Goal: Check status

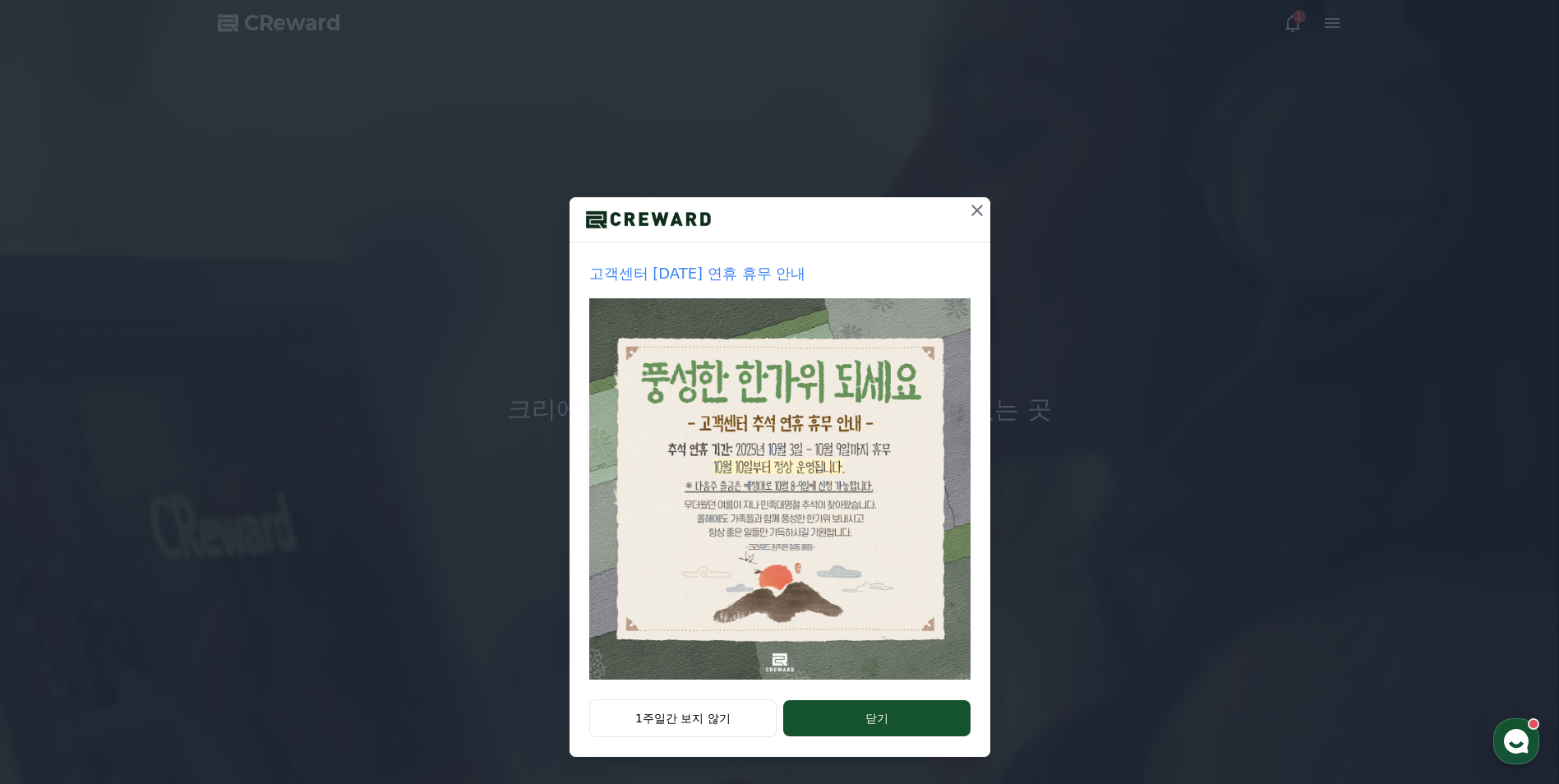
click at [986, 203] on icon at bounding box center [977, 210] width 20 height 20
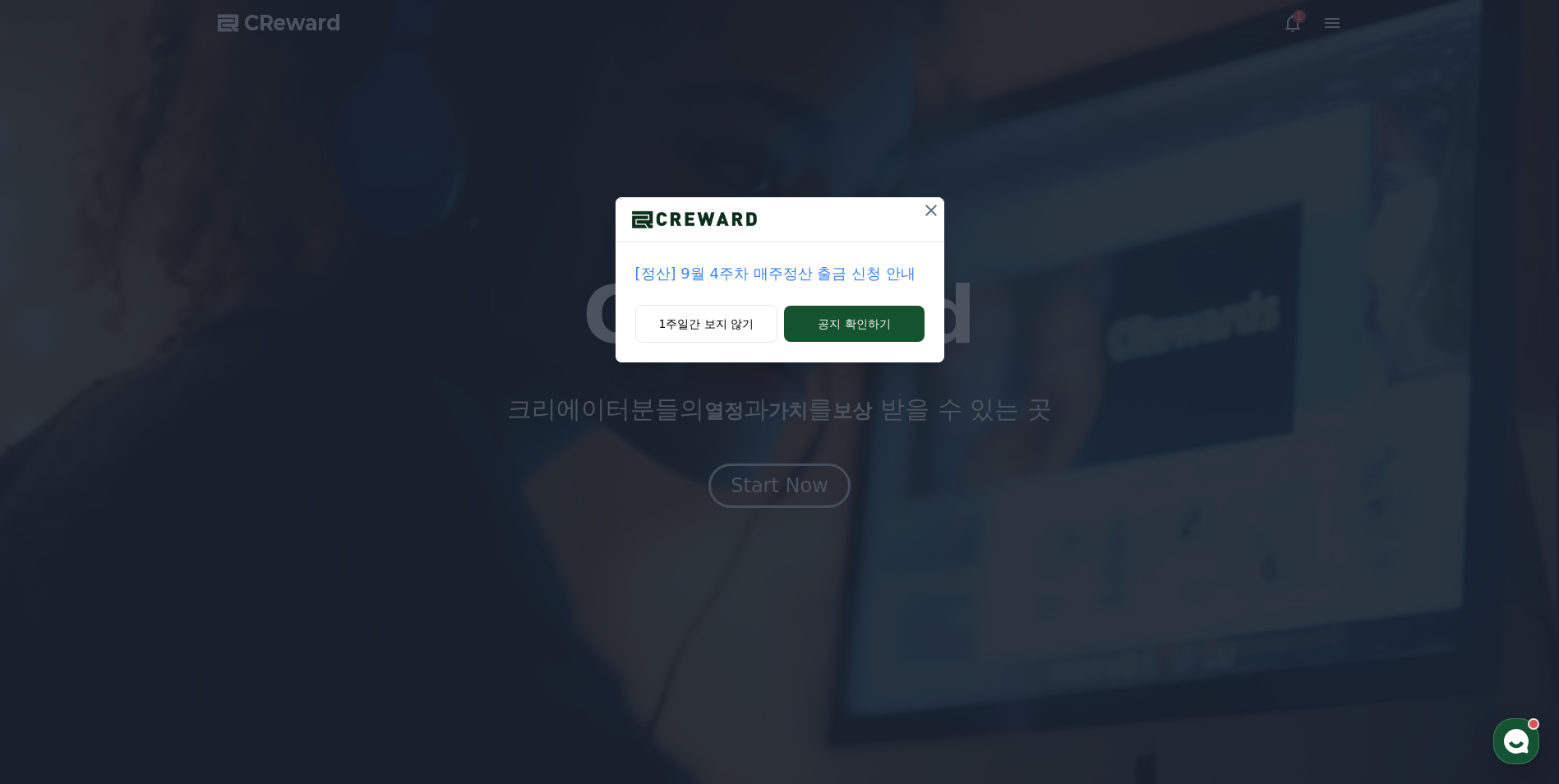
click at [933, 205] on icon at bounding box center [931, 210] width 20 height 20
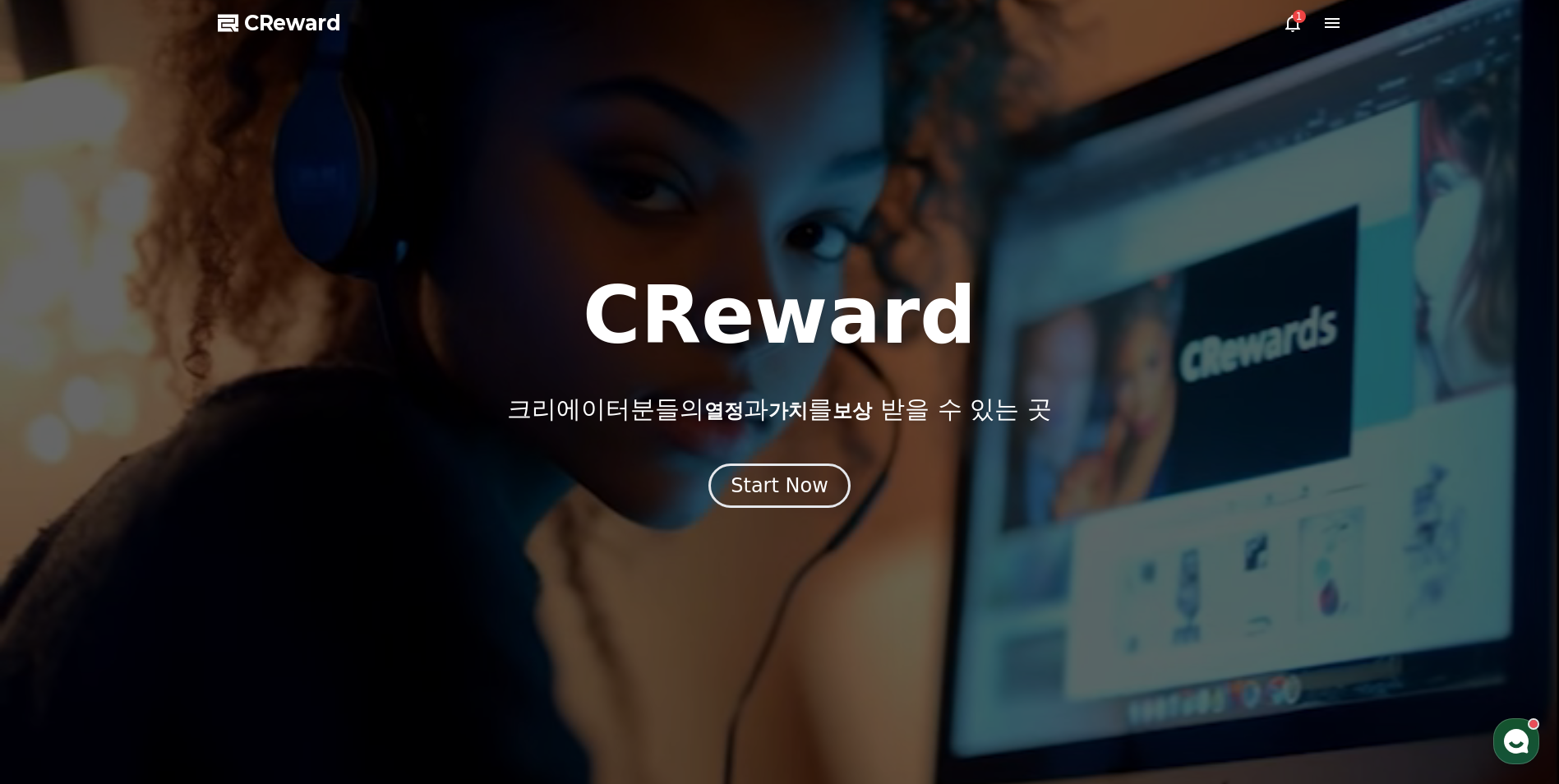
click at [1295, 27] on icon at bounding box center [1293, 23] width 20 height 20
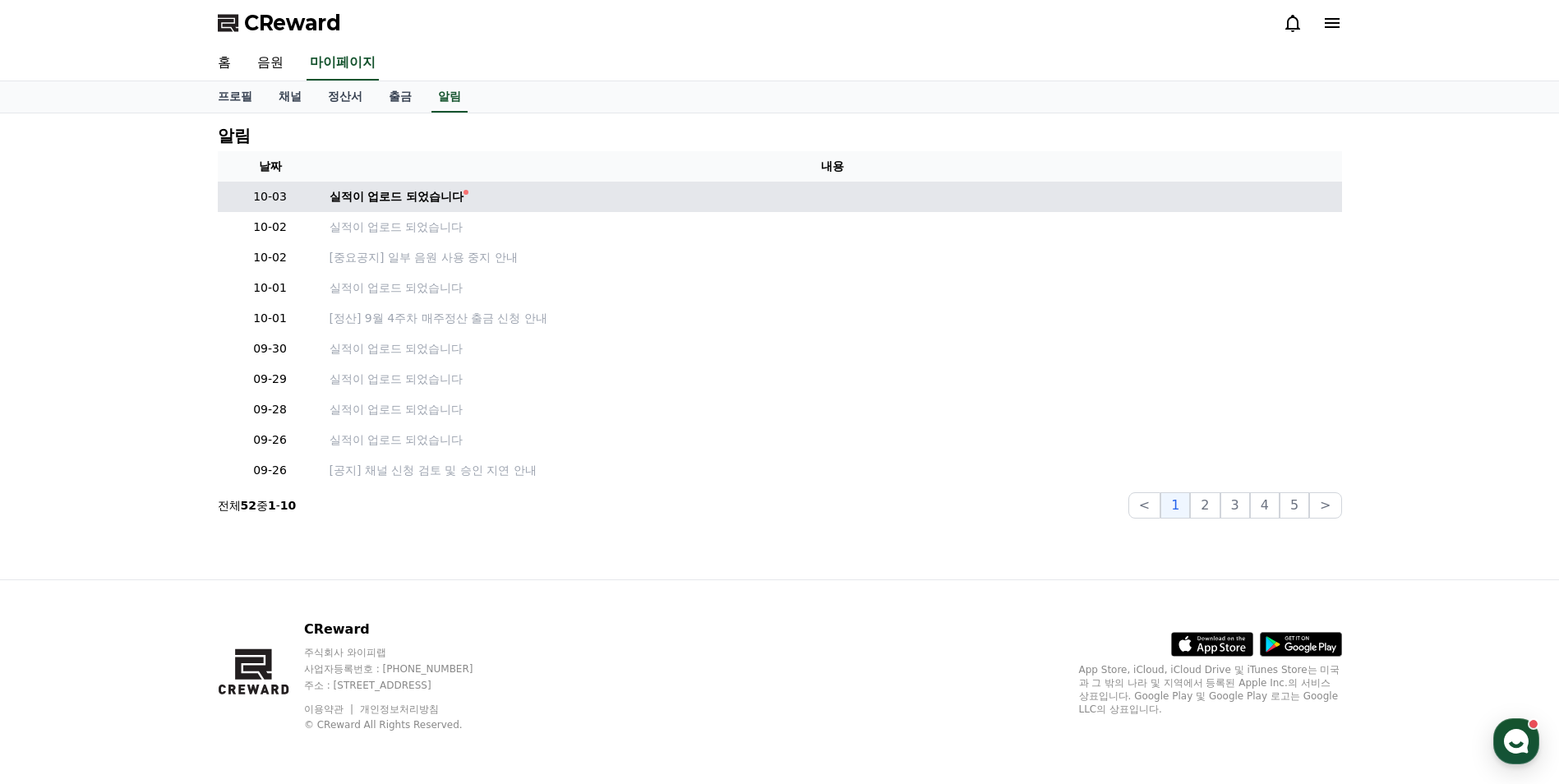
click at [425, 208] on td "실적이 업로드 되었습니다" at bounding box center [833, 197] width 1019 height 30
click at [422, 200] on div "실적이 업로드 되었습니다" at bounding box center [397, 197] width 135 height 17
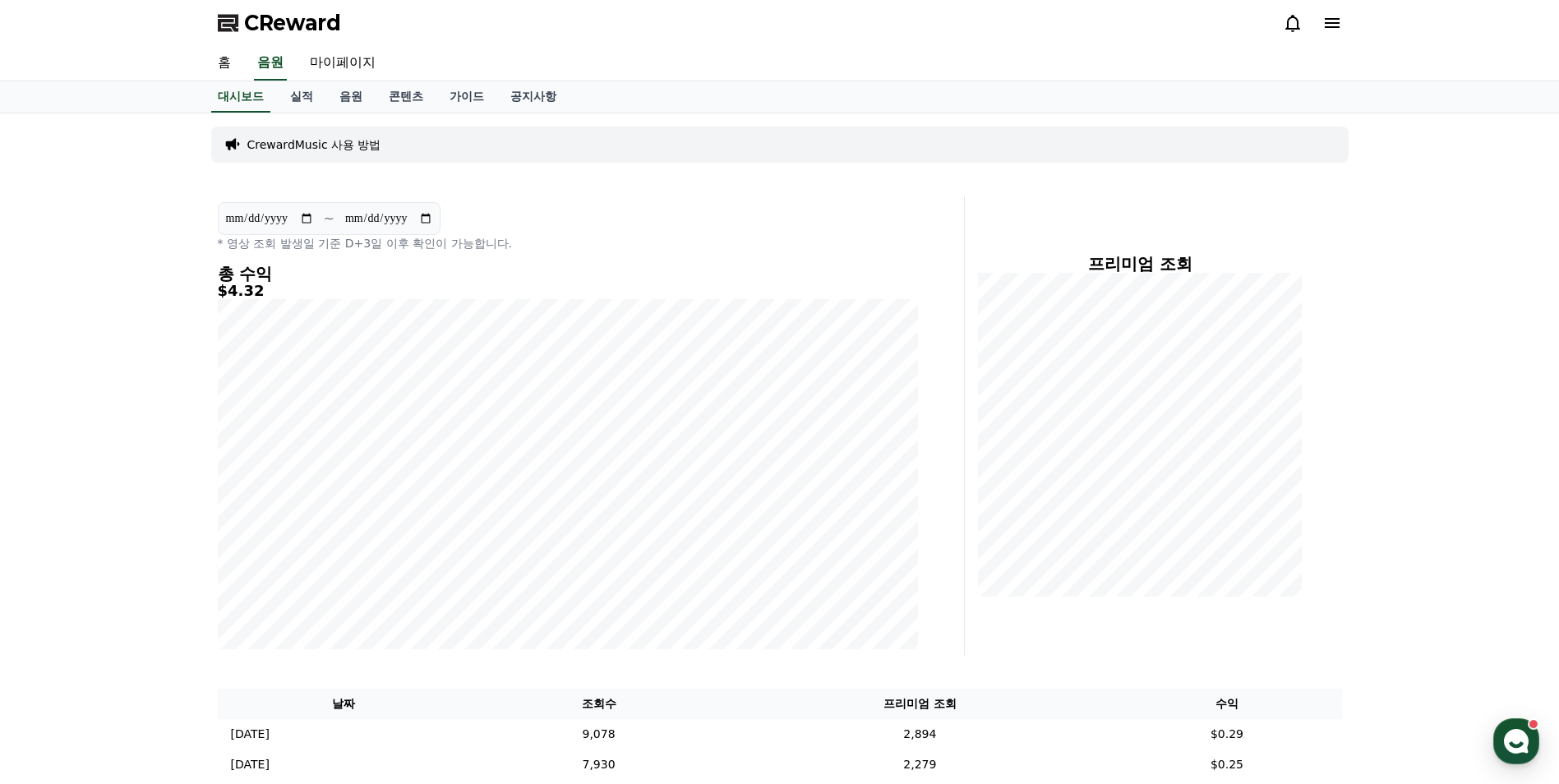
click at [269, 30] on span "CReward" at bounding box center [293, 23] width 97 height 27
